Goal: Task Accomplishment & Management: Manage account settings

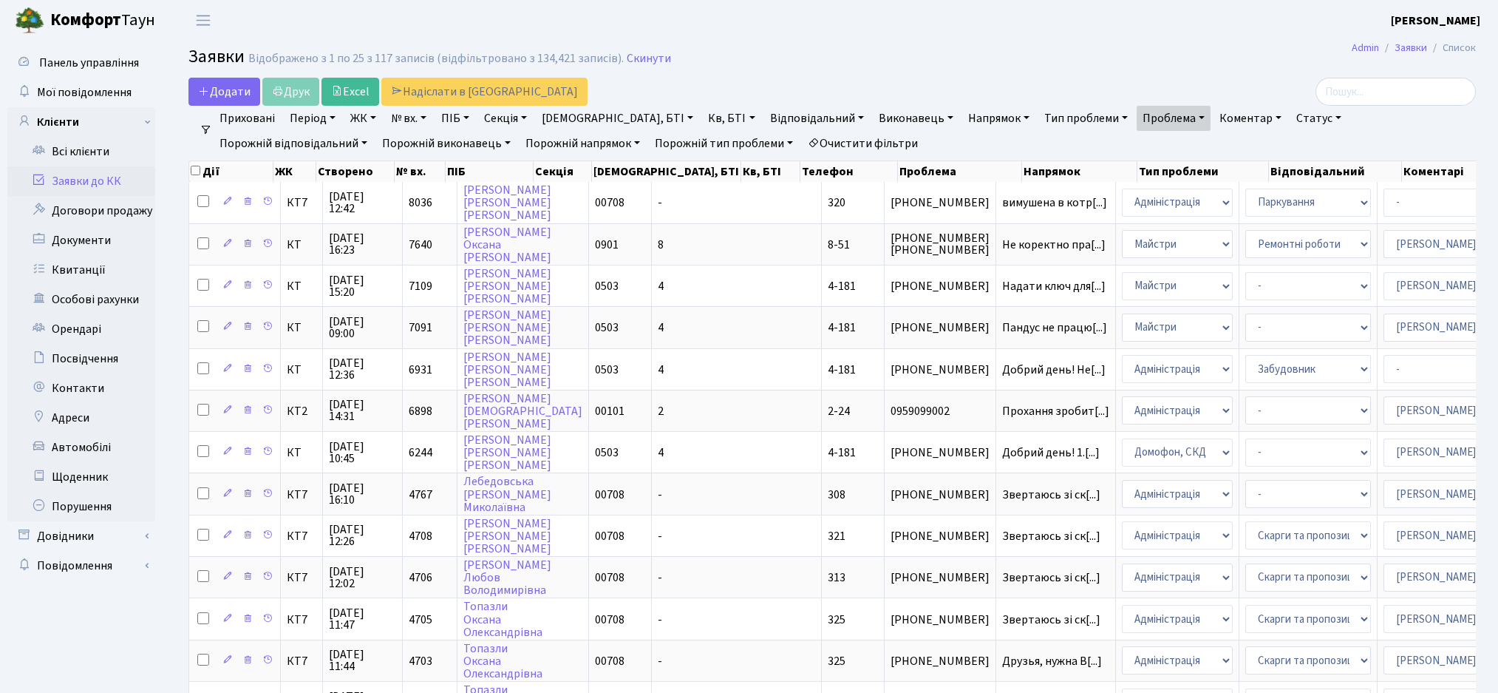
select select "25"
click at [67, 152] on link "Всі клієнти" at bounding box center [81, 152] width 148 height 30
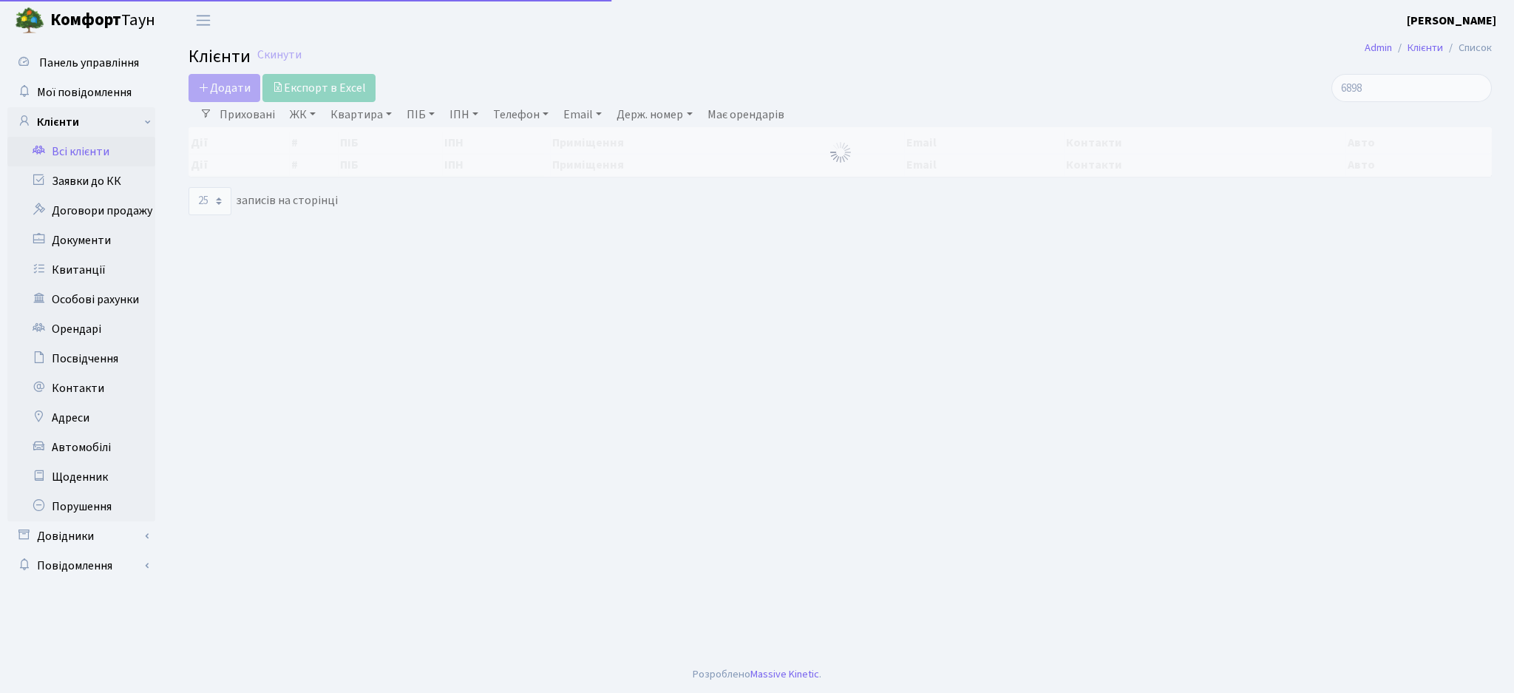
select select "25"
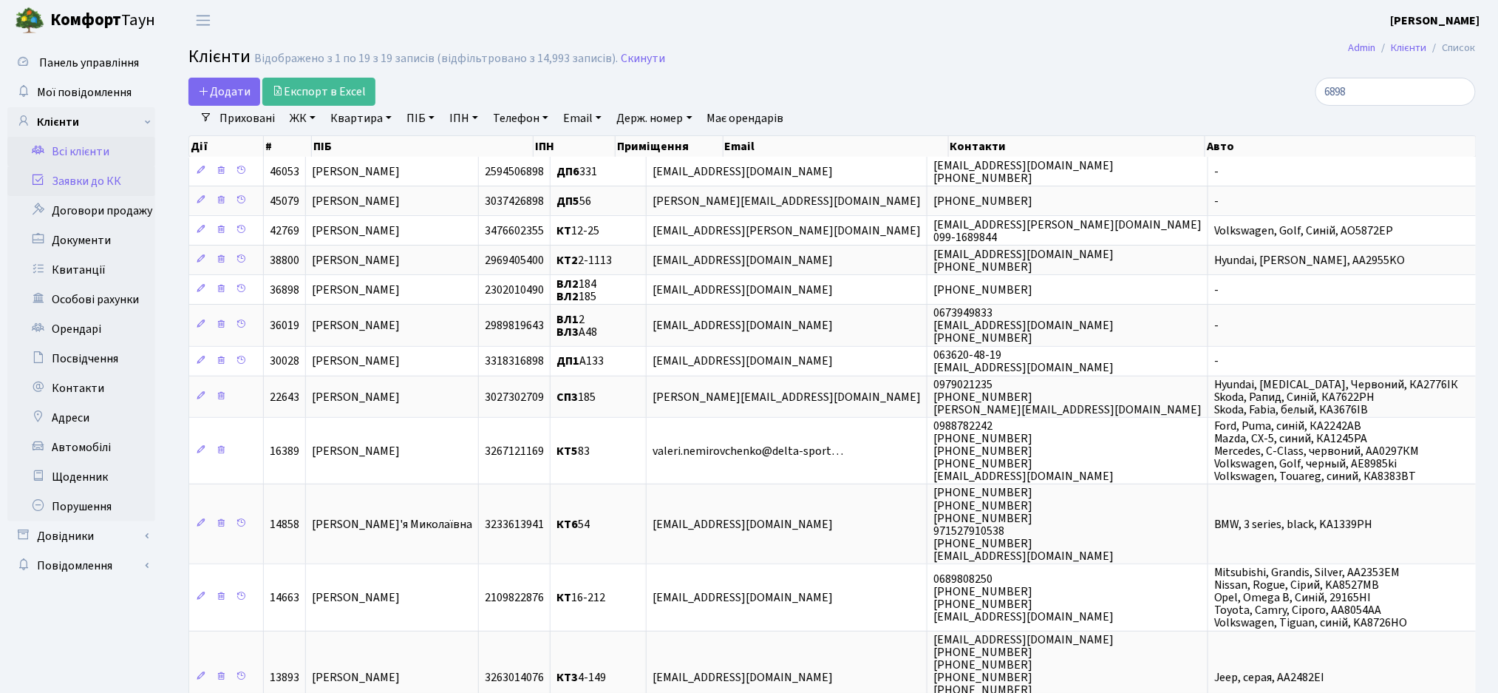
click at [81, 188] on link "Заявки до КК" at bounding box center [81, 181] width 148 height 30
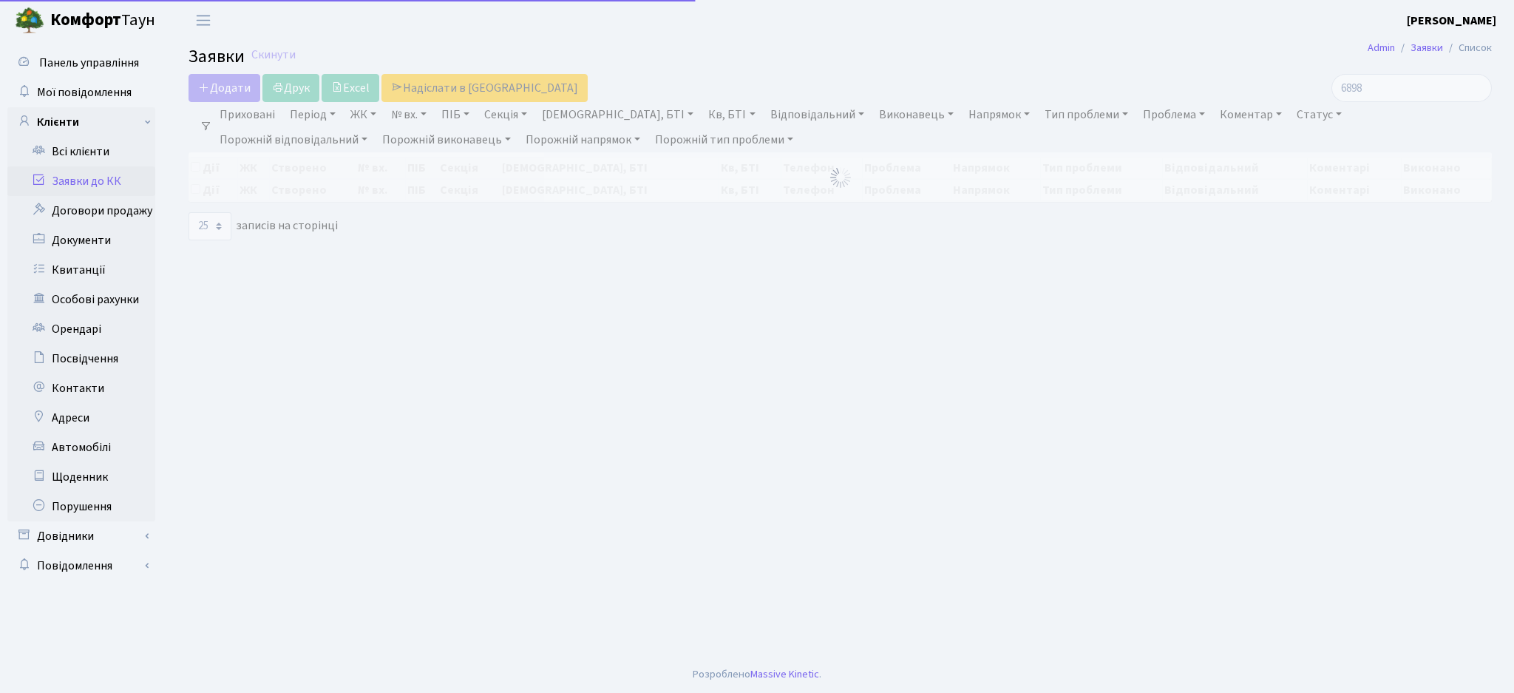
select select "25"
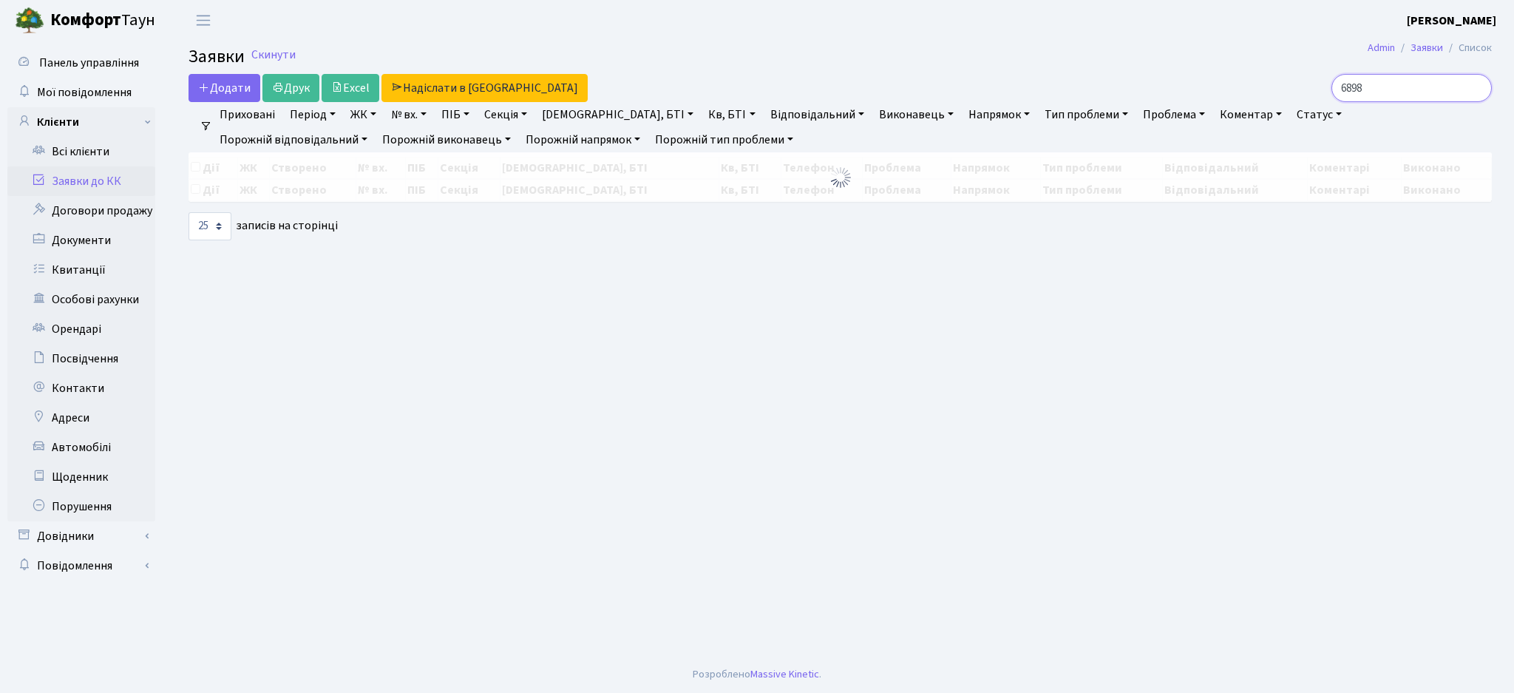
drag, startPoint x: 1391, startPoint y: 93, endPoint x: 1320, endPoint y: 90, distance: 71.0
click at [1320, 90] on div "6898" at bounding box center [1282, 88] width 420 height 28
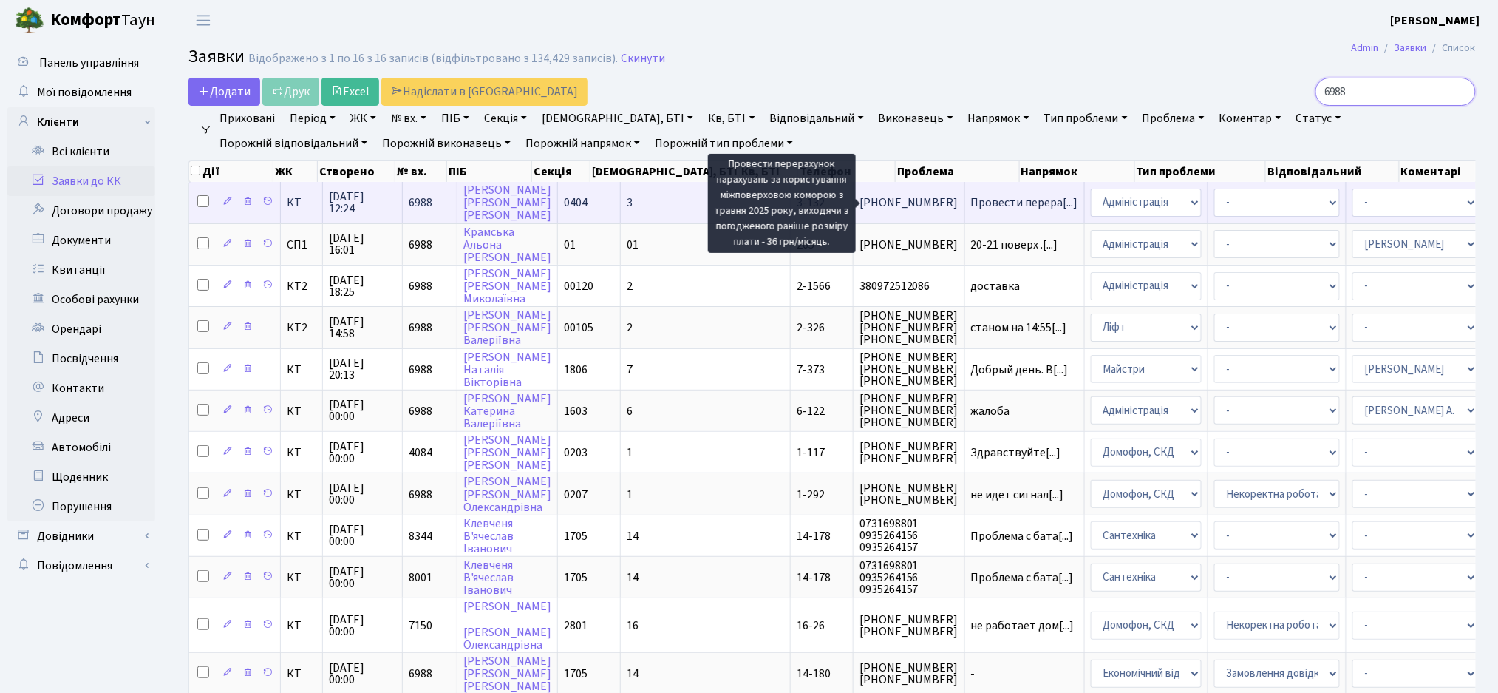
type input "6988"
click at [971, 208] on span "Провести перера[...]" at bounding box center [1024, 202] width 107 height 16
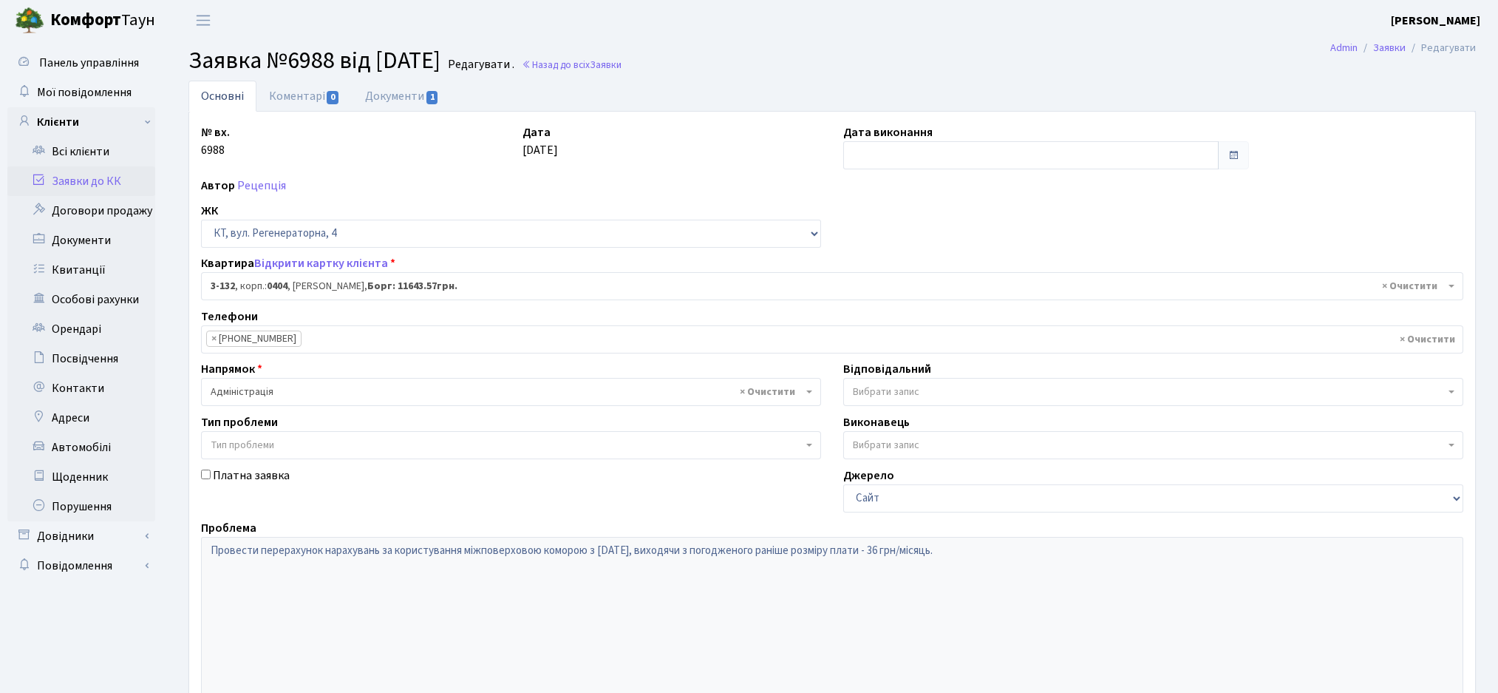
select select "941"
click at [297, 94] on link "Коментарі 0" at bounding box center [305, 96] width 96 height 30
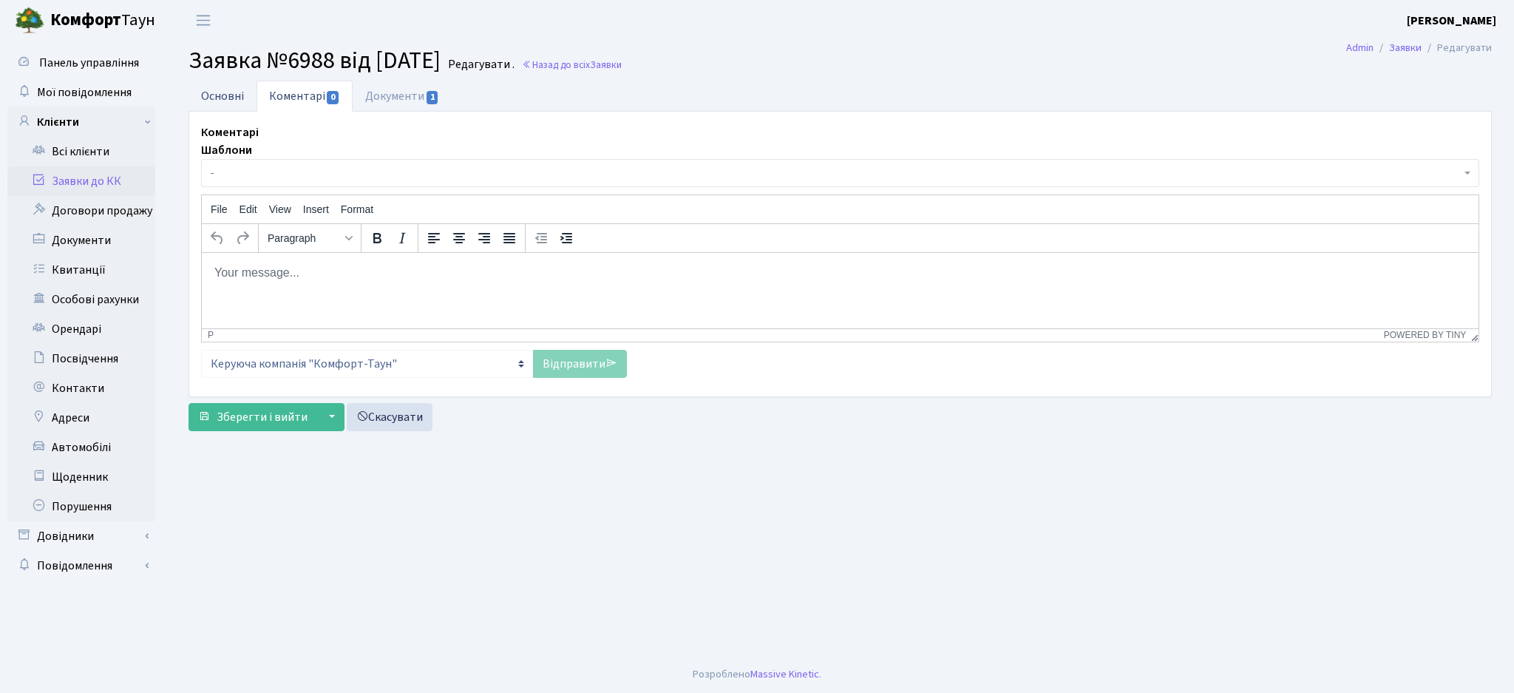
click at [223, 98] on link "Основні" at bounding box center [222, 96] width 68 height 30
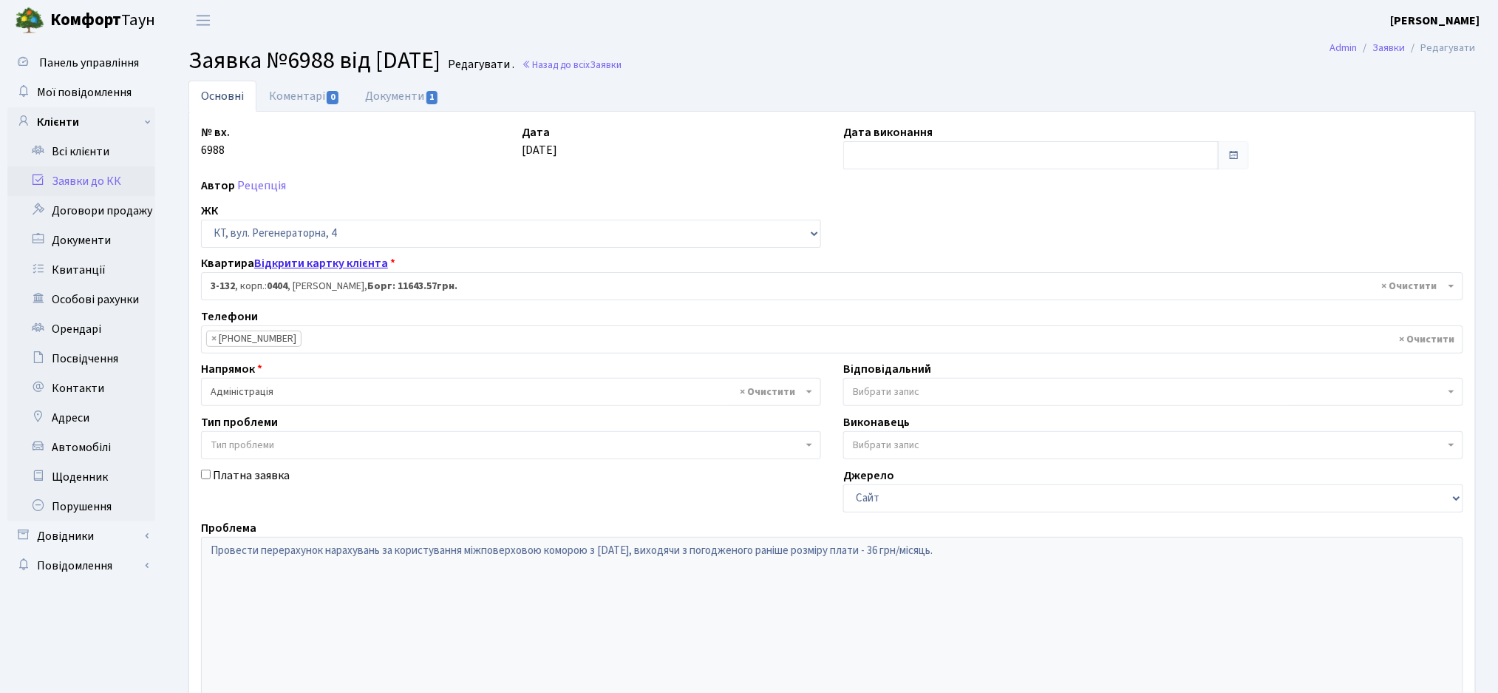
click at [300, 269] on link "Відкрити картку клієнта" at bounding box center [321, 263] width 134 height 16
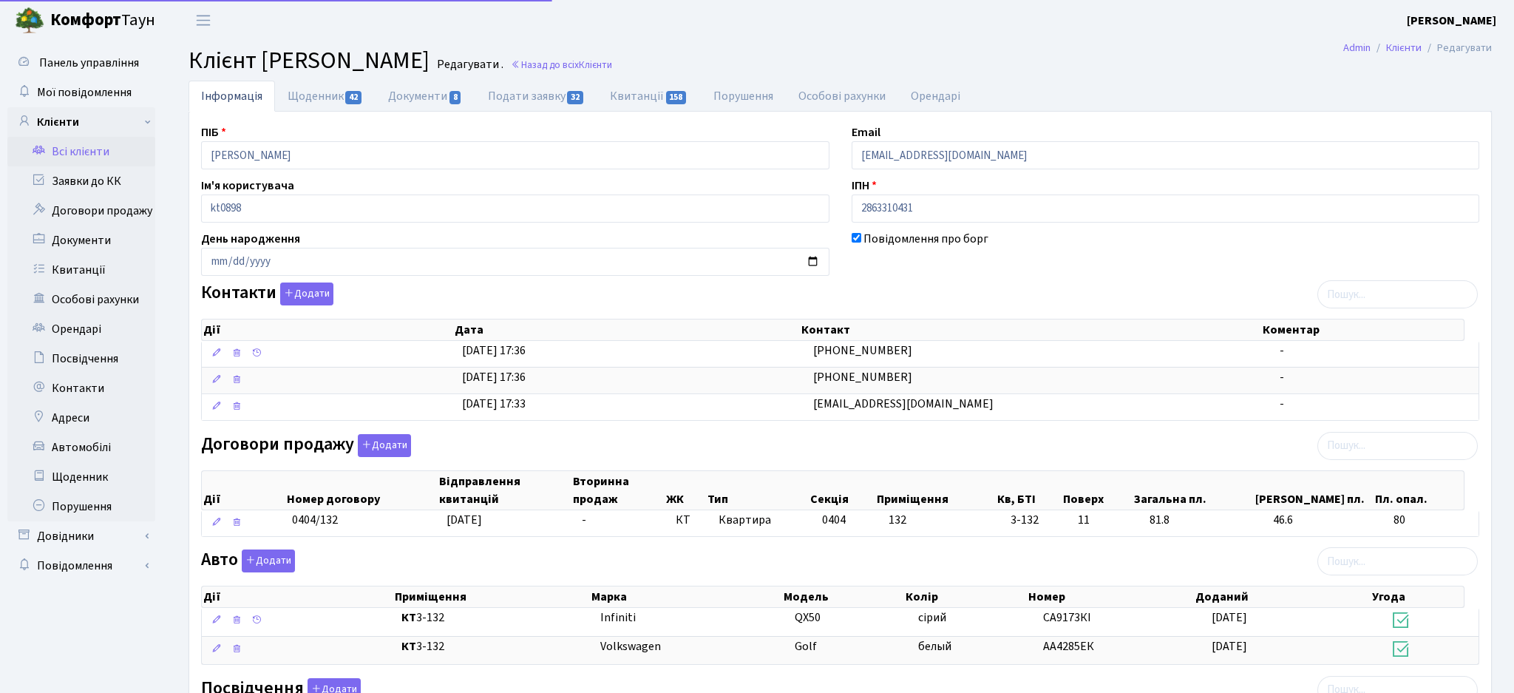
select select "25"
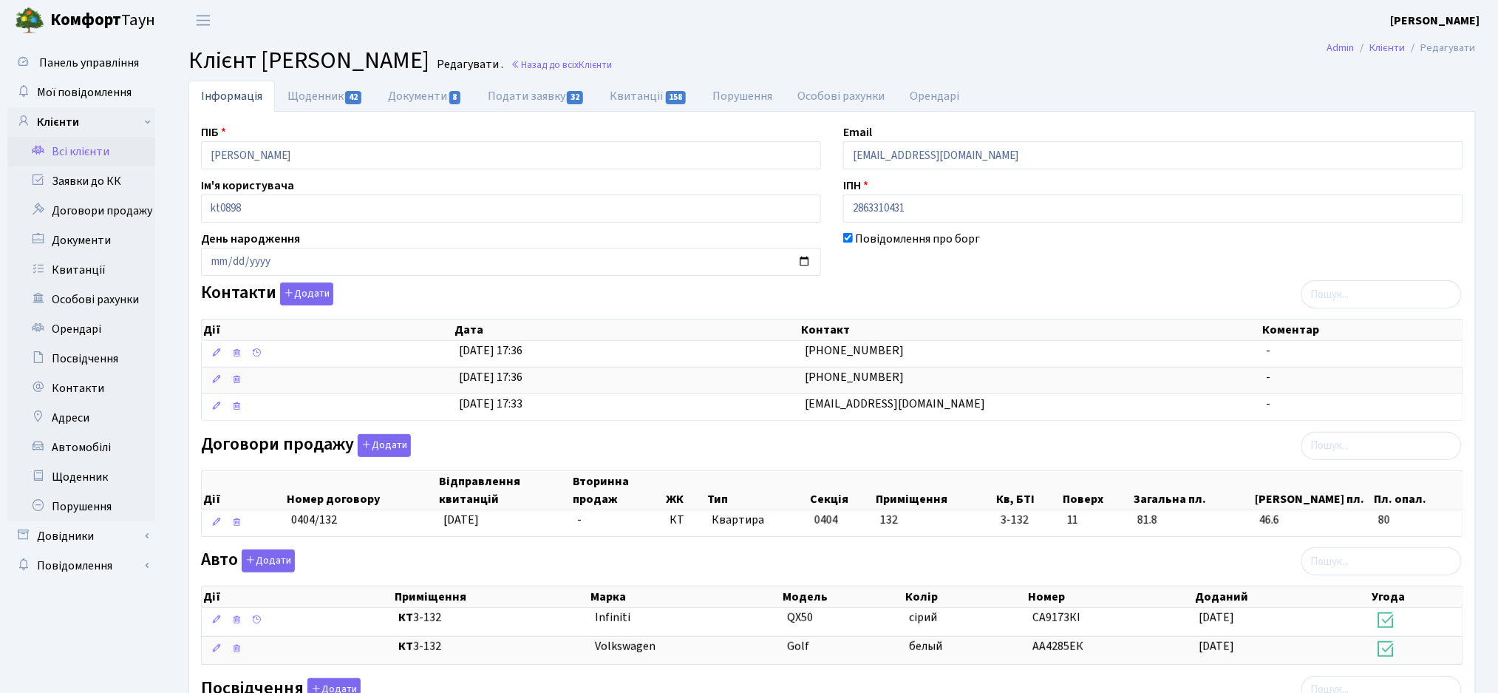
drag, startPoint x: 265, startPoint y: 60, endPoint x: 639, endPoint y: 68, distance: 374.1
click at [429, 68] on span "Клієнт [PERSON_NAME]" at bounding box center [308, 61] width 241 height 34
copy span "[PERSON_NAME]"
click at [534, 101] on link "Подати заявку 32" at bounding box center [536, 96] width 122 height 30
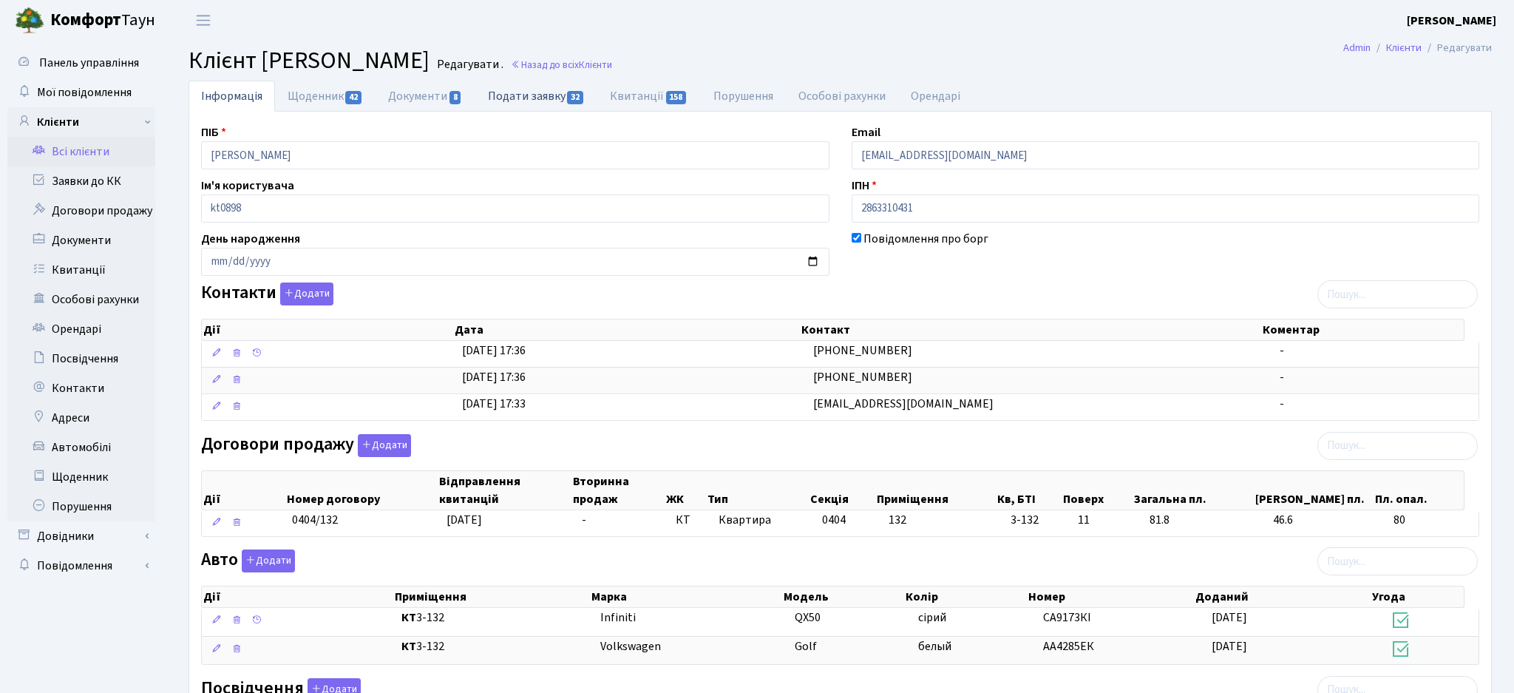
select select "25"
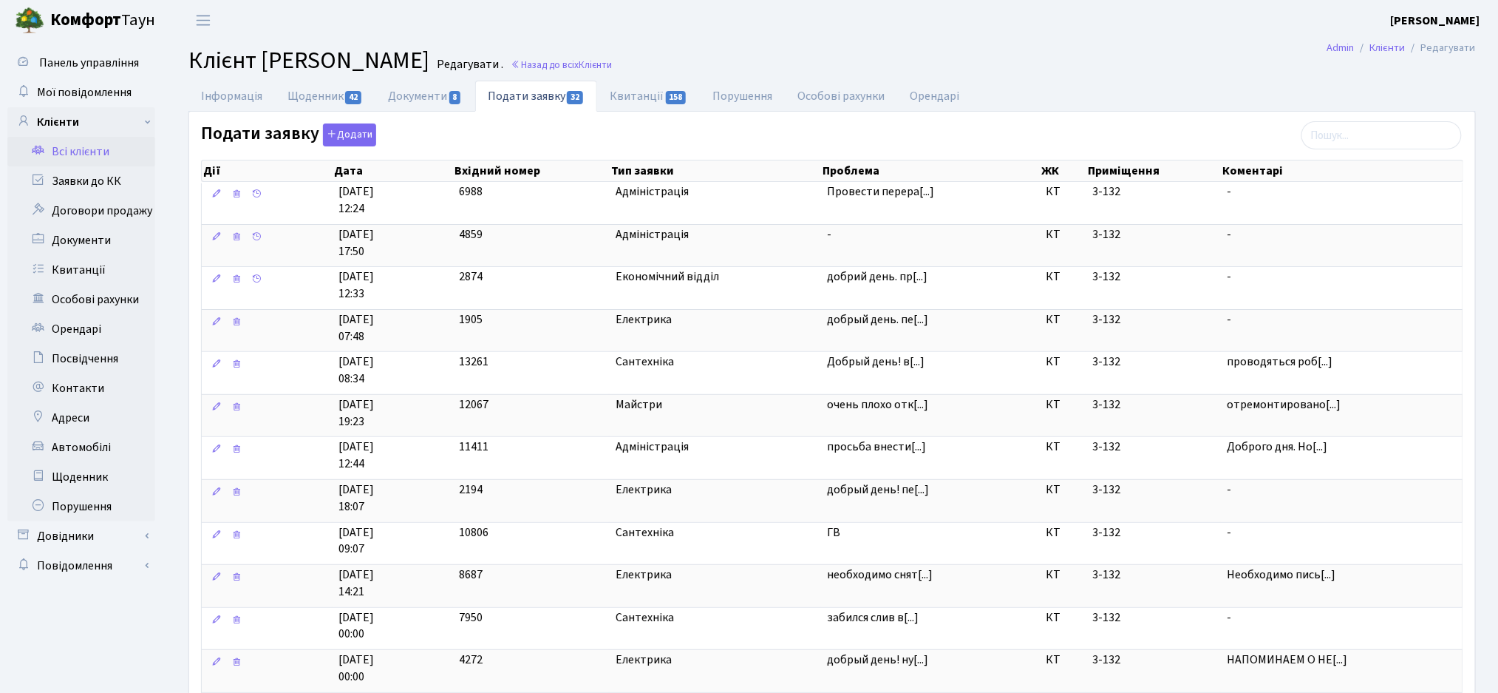
click at [429, 55] on span "Клієнт Ходаковський Володимир Юрійович" at bounding box center [308, 61] width 241 height 34
drag, startPoint x: 416, startPoint y: 60, endPoint x: 635, endPoint y: 74, distance: 219.3
click at [429, 74] on span "Клієнт Ходаковський Володимир Юрійович" at bounding box center [308, 61] width 241 height 34
copy span "Володимир Юрійович"
